Goal: Transaction & Acquisition: Book appointment/travel/reservation

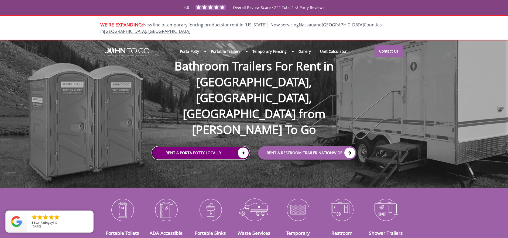
click at [183, 146] on link "Rent a Porta Potty Locally" at bounding box center [201, 152] width 98 height 13
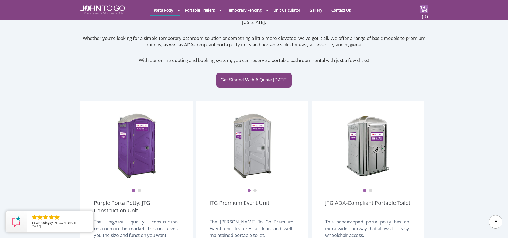
scroll to position [108, 0]
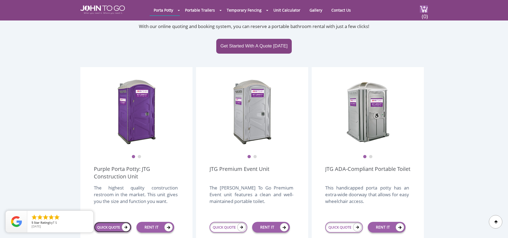
click at [108, 222] on link "QUICK QUOTE" at bounding box center [113, 227] width 38 height 11
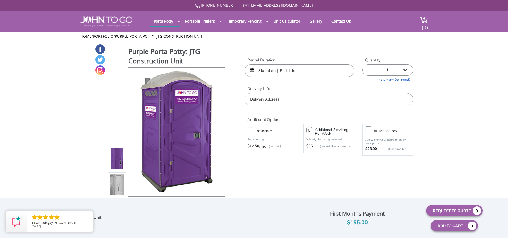
click at [267, 69] on input "text" at bounding box center [300, 70] width 110 height 12
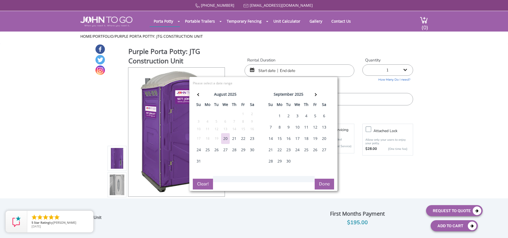
click at [208, 150] on div "25" at bounding box center [207, 150] width 9 height 11
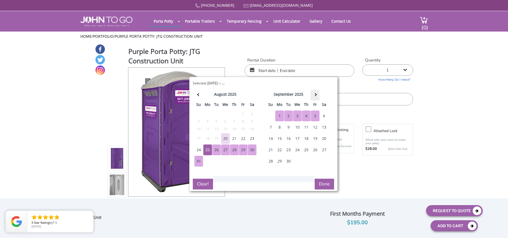
click at [316, 95] on span at bounding box center [315, 94] width 3 height 3
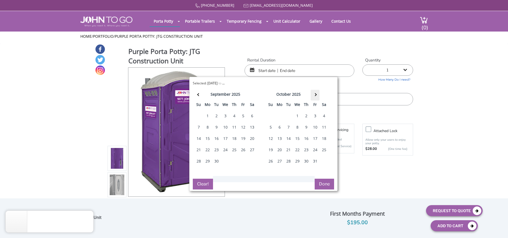
click at [315, 97] on th at bounding box center [315, 95] width 9 height 11
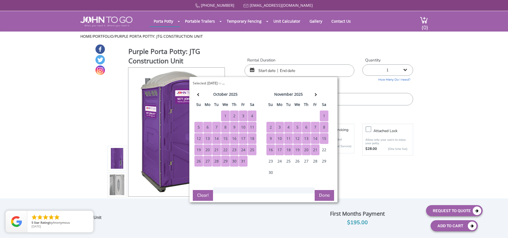
click at [314, 148] on div "21" at bounding box center [315, 150] width 9 height 11
type input "08/25/2025 to 11/21/2025"
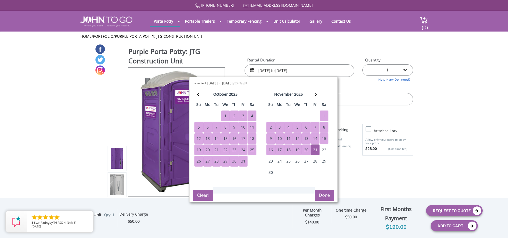
click at [318, 192] on button "Done" at bounding box center [324, 195] width 19 height 11
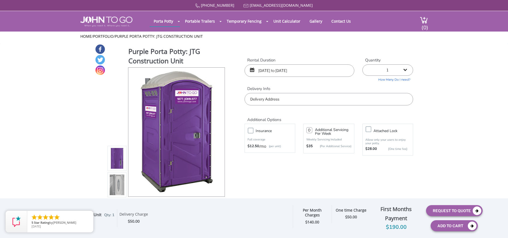
click at [262, 98] on input "text" at bounding box center [329, 99] width 169 height 12
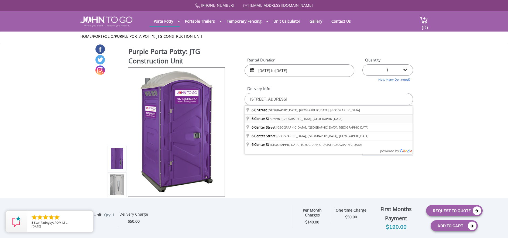
type input "6 Center St, Suffern, NY, USA"
